Goal: Share content

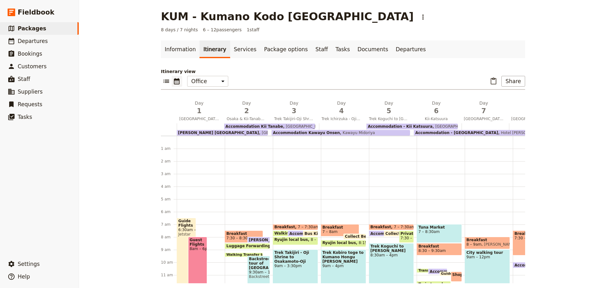
scroll to position [76, 0]
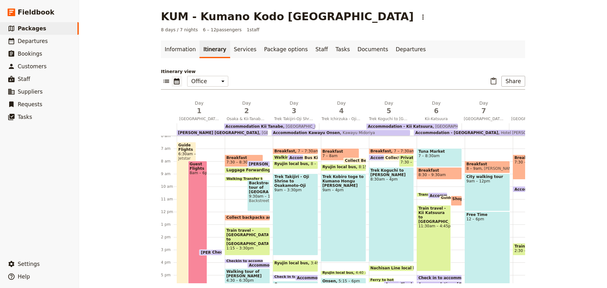
click at [28, 28] on span "Packages" at bounding box center [32, 28] width 28 height 6
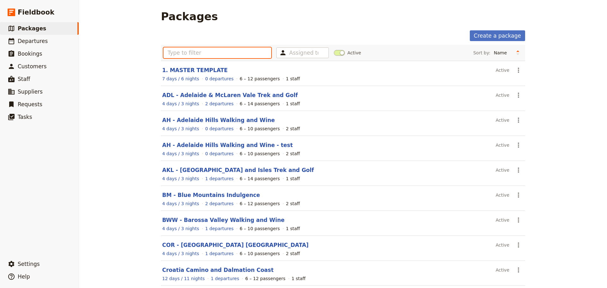
click at [169, 53] on input "text" at bounding box center [217, 52] width 108 height 11
click at [190, 269] on link "Croatia Camino and Dalmation Coast" at bounding box center [217, 270] width 111 height 6
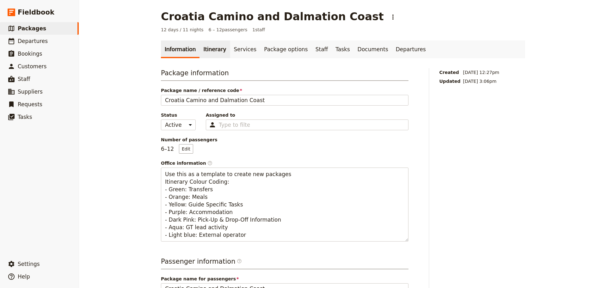
click at [207, 50] on link "Itinerary" at bounding box center [214, 49] width 30 height 18
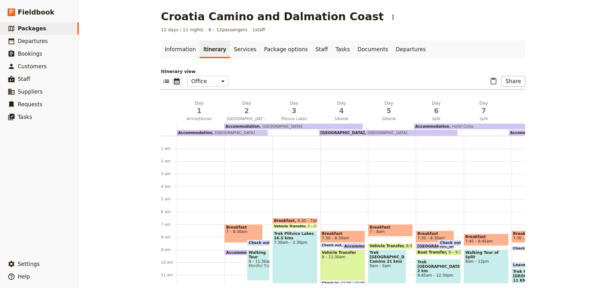
scroll to position [76, 0]
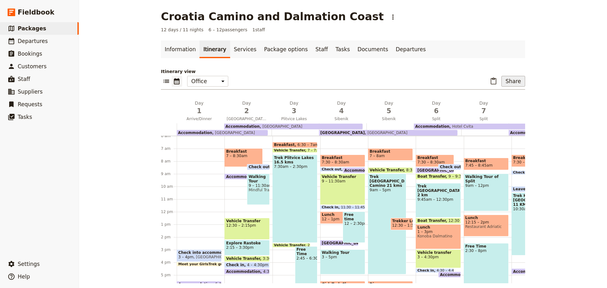
click at [511, 82] on button "Share" at bounding box center [513, 81] width 24 height 11
click at [500, 113] on span "Sales Brochure" at bounding box center [492, 113] width 33 height 6
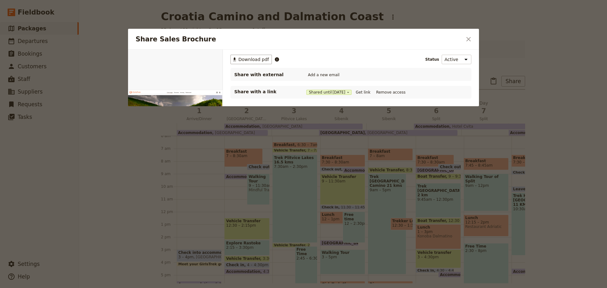
scroll to position [0, 0]
click at [368, 91] on button "Get link" at bounding box center [363, 92] width 18 height 7
click at [468, 37] on icon "Close dialog" at bounding box center [469, 39] width 8 height 8
